Goal: Information Seeking & Learning: Learn about a topic

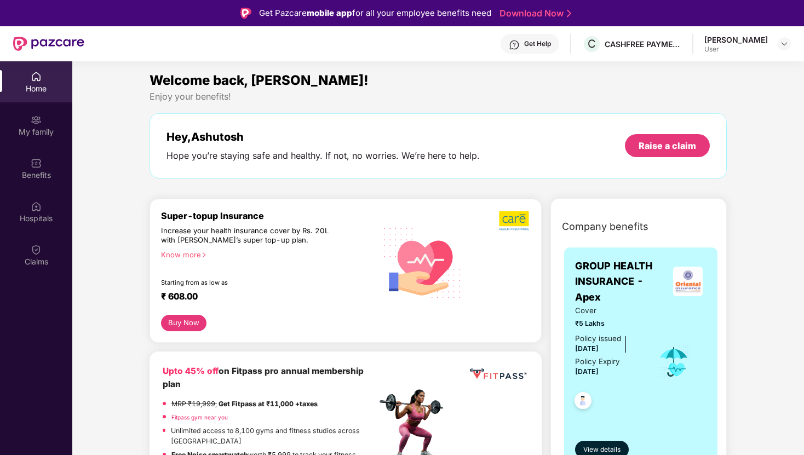
drag, startPoint x: 180, startPoint y: 162, endPoint x: 370, endPoint y: 163, distance: 190.5
click at [370, 163] on div "Hey, [PERSON_NAME] you’re staying safe and healthy. If not, no worries. We’re h…" at bounding box center [437, 145] width 577 height 65
click at [37, 179] on div "Benefits" at bounding box center [36, 175] width 72 height 11
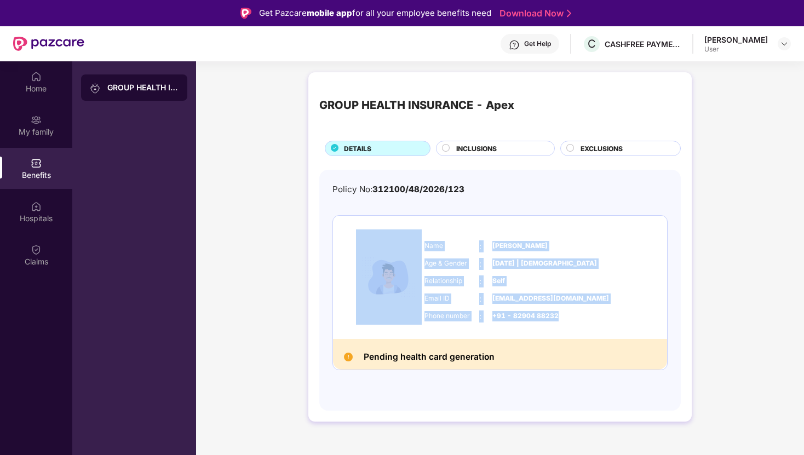
drag, startPoint x: 571, startPoint y: 313, endPoint x: 390, endPoint y: 258, distance: 189.4
click at [390, 258] on div "Name : [PERSON_NAME] Age & Gender : [DATE] | [DEMOGRAPHIC_DATA] Relationship : …" at bounding box center [500, 277] width 334 height 123
click at [390, 258] on img at bounding box center [389, 276] width 66 height 95
click at [517, 246] on span "[PERSON_NAME]" at bounding box center [519, 246] width 55 height 10
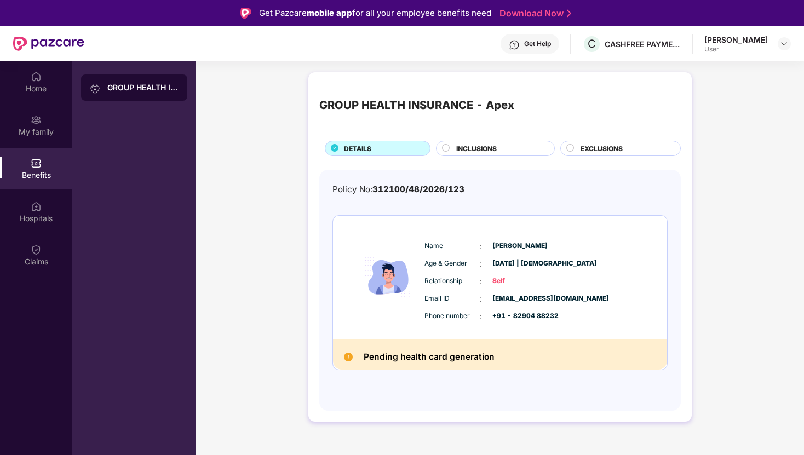
click at [490, 146] on span "INCLUSIONS" at bounding box center [476, 148] width 41 height 10
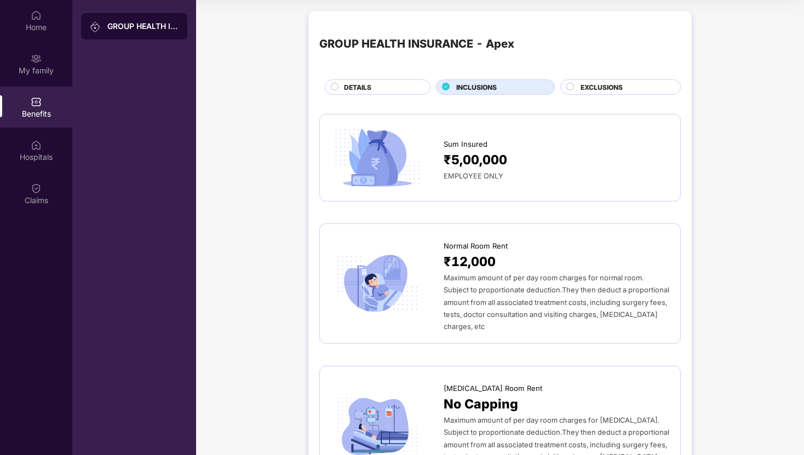
click at [626, 85] on div "EXCLUSIONS" at bounding box center [625, 88] width 100 height 12
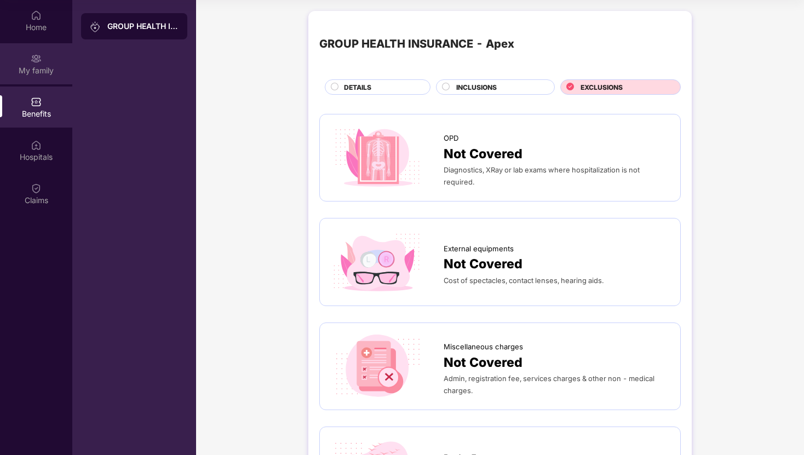
click at [27, 74] on div "My family" at bounding box center [36, 70] width 72 height 11
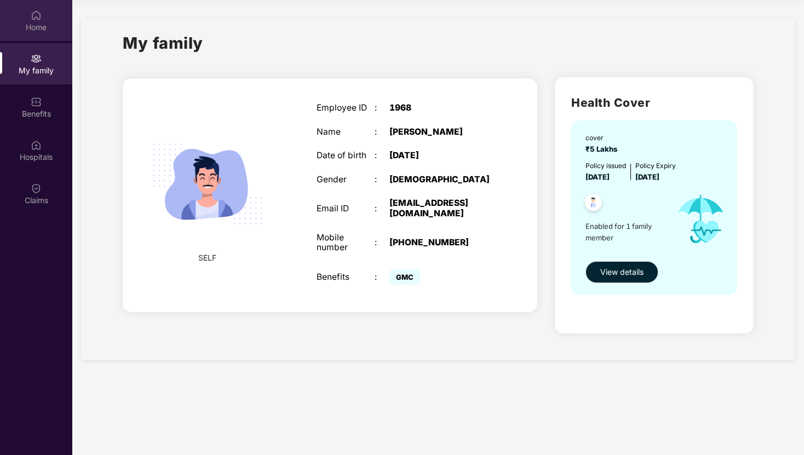
click at [32, 25] on div "Home" at bounding box center [36, 27] width 72 height 11
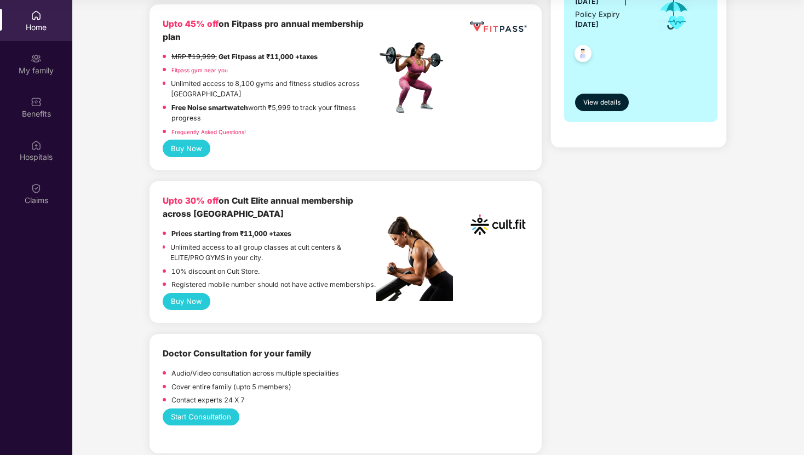
scroll to position [291, 0]
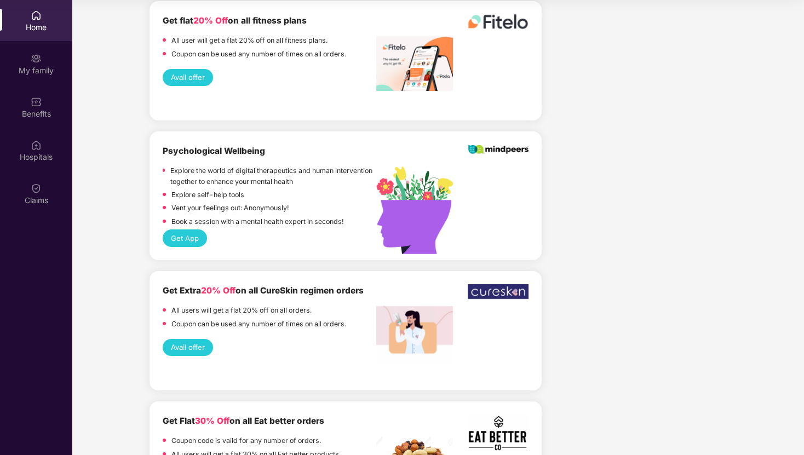
scroll to position [1673, 0]
